Goal: Navigation & Orientation: Find specific page/section

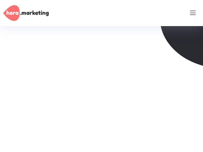
scroll to position [1266, 0]
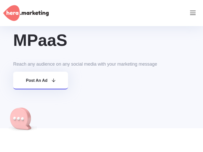
scroll to position [165, 0]
